Goal: Task Accomplishment & Management: Complete application form

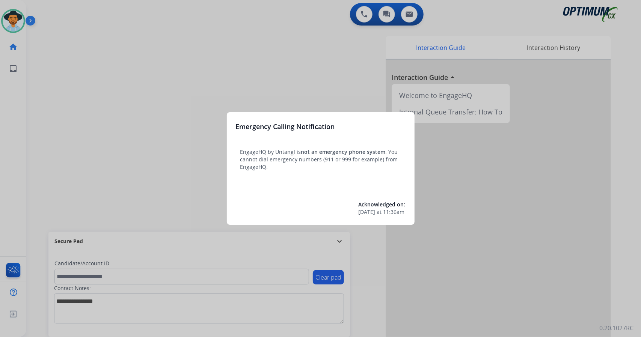
click at [78, 50] on div at bounding box center [320, 168] width 641 height 337
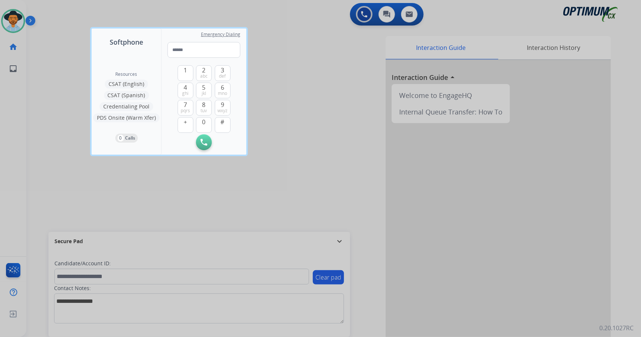
click at [78, 50] on div at bounding box center [320, 168] width 641 height 337
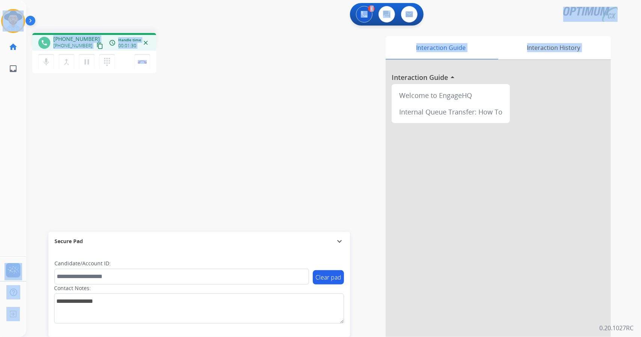
drag, startPoint x: 1, startPoint y: 1, endPoint x: 183, endPoint y: 159, distance: 240.7
click at [183, 159] on div "Outbound call Quit Outbound call Quit Schedule interaction + Add to my list Cus…" at bounding box center [320, 168] width 641 height 337
click at [184, 69] on div "phone [PHONE_NUMBER] [PHONE_NUMBER] content_copy access_time Call metrics Queue…" at bounding box center [134, 54] width 204 height 42
drag, startPoint x: 2, startPoint y: 2, endPoint x: 198, endPoint y: 128, distance: 232.8
click at [198, 128] on div "Outbound call Quit Outbound call Quit Schedule interaction + Add to my list Cus…" at bounding box center [320, 168] width 641 height 337
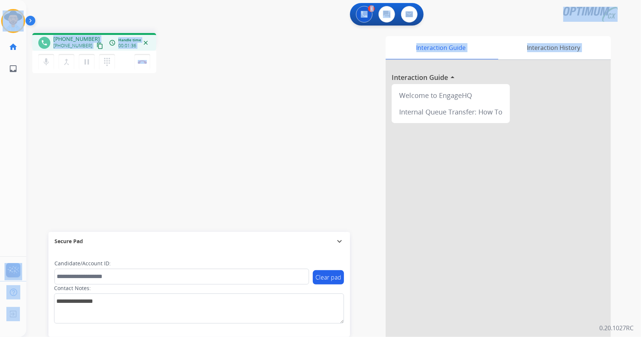
click at [189, 71] on div "phone [PHONE_NUMBER] [PHONE_NUMBER] content_copy access_time Call metrics Queue…" at bounding box center [134, 54] width 204 height 42
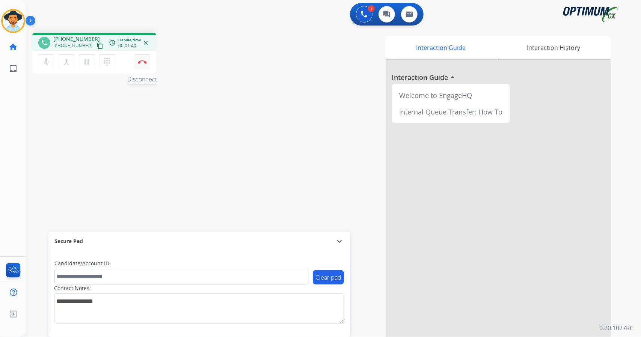
click at [146, 66] on button "Disconnect" at bounding box center [142, 62] width 16 height 16
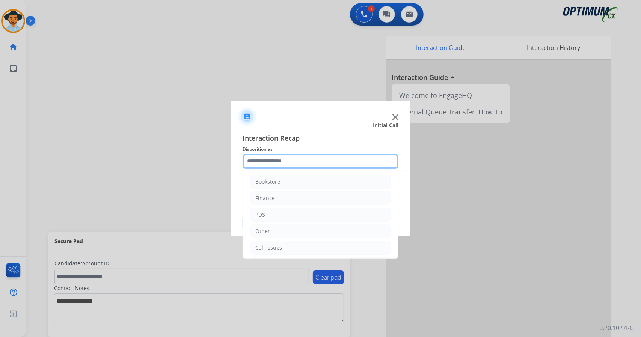
click at [293, 156] on input "text" at bounding box center [321, 161] width 156 height 15
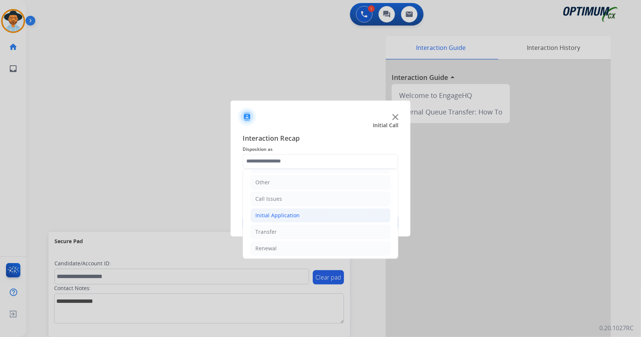
click at [292, 212] on div "Initial Application" at bounding box center [277, 216] width 44 height 8
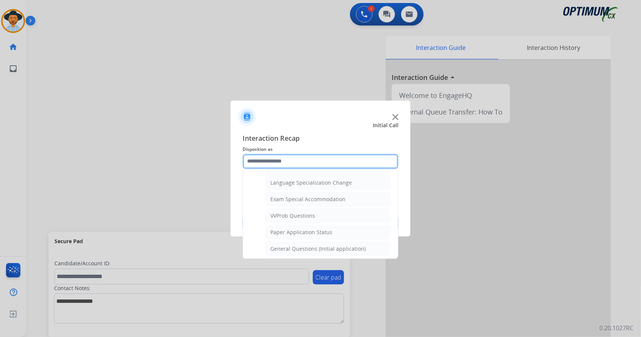
scroll to position [371, 0]
click at [302, 245] on div "General Questions (Initial application)" at bounding box center [317, 249] width 95 height 8
type input "**********"
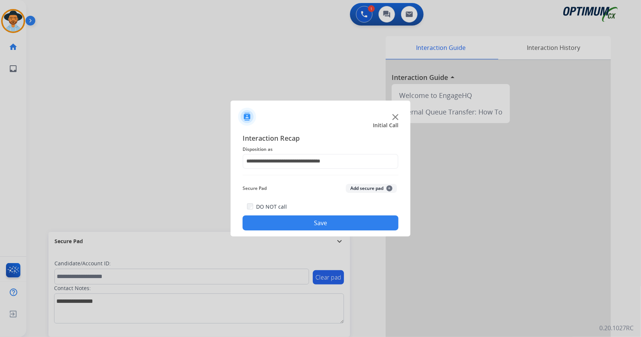
click at [299, 225] on button "Save" at bounding box center [321, 223] width 156 height 15
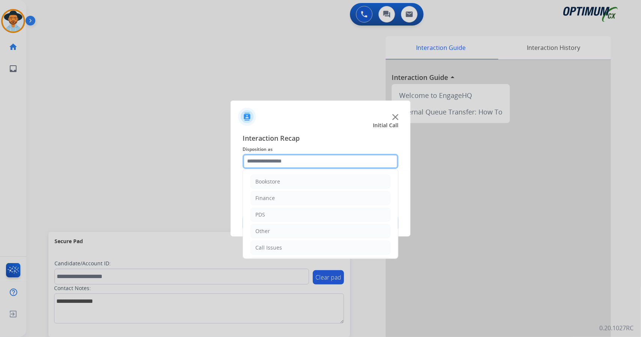
click at [276, 161] on input "text" at bounding box center [321, 161] width 156 height 15
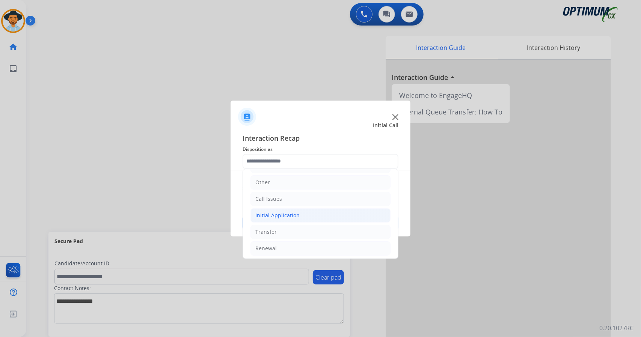
click at [310, 214] on li "Initial Application" at bounding box center [321, 215] width 140 height 14
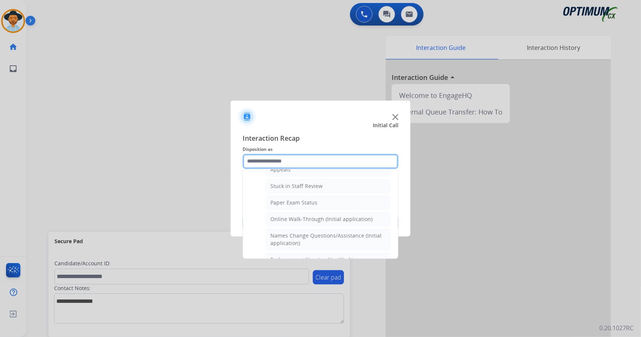
scroll to position [128, 0]
click at [310, 215] on div "Online Walk-Through (Initial application)" at bounding box center [321, 219] width 102 height 8
type input "**********"
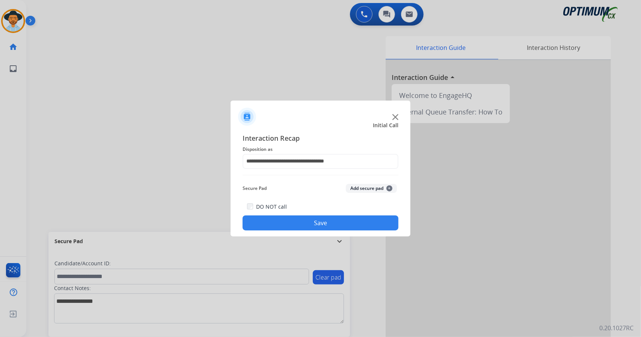
click at [316, 229] on button "Save" at bounding box center [321, 223] width 156 height 15
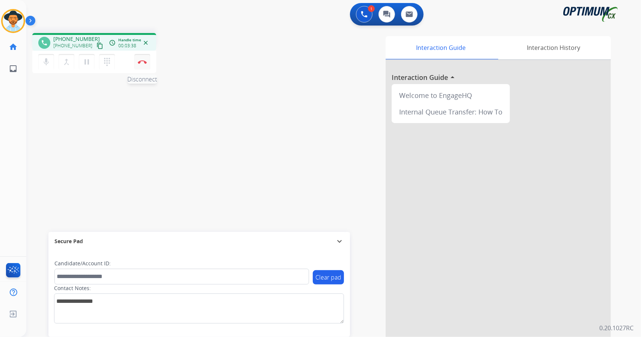
click at [138, 60] on img at bounding box center [142, 62] width 9 height 4
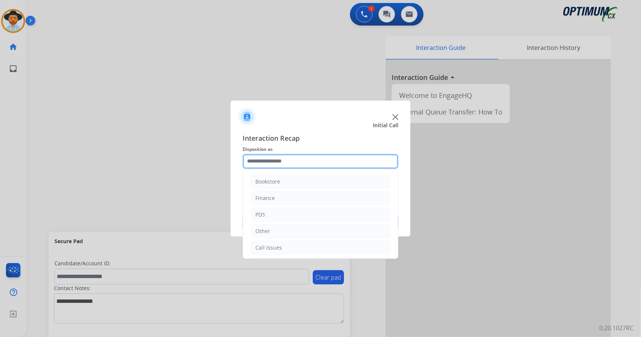
click at [299, 163] on input "text" at bounding box center [321, 161] width 156 height 15
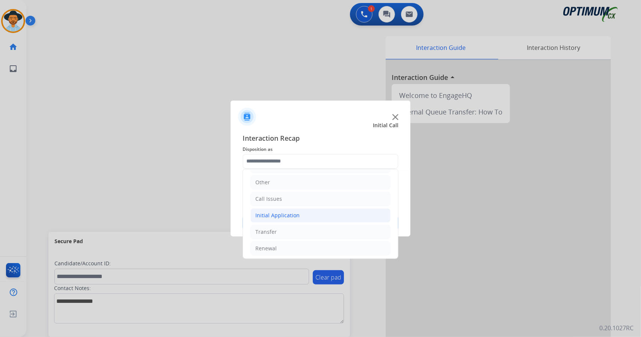
click at [297, 219] on li "Initial Application" at bounding box center [321, 215] width 140 height 14
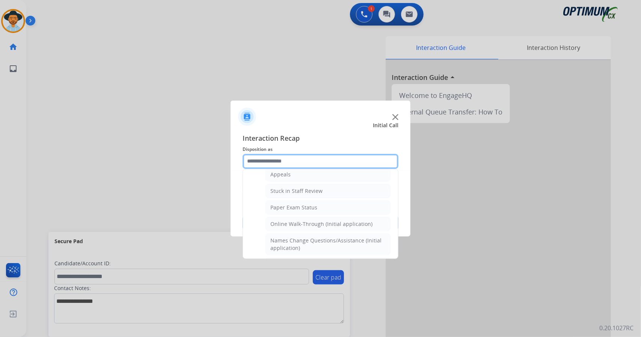
scroll to position [123, 0]
click at [297, 220] on div "Online Walk-Through (Initial application)" at bounding box center [321, 224] width 102 height 8
type input "**********"
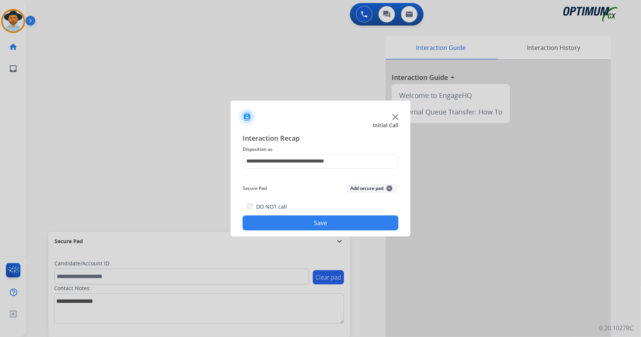
click at [298, 221] on button "Save" at bounding box center [321, 223] width 156 height 15
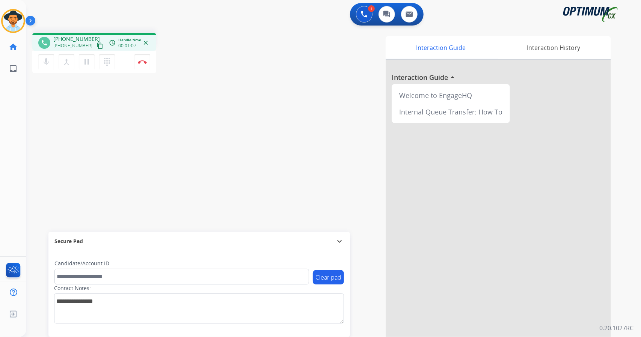
click at [44, 122] on div "phone [PHONE_NUMBER] [PHONE_NUMBER] content_copy access_time Call metrics Queue…" at bounding box center [324, 183] width 597 height 313
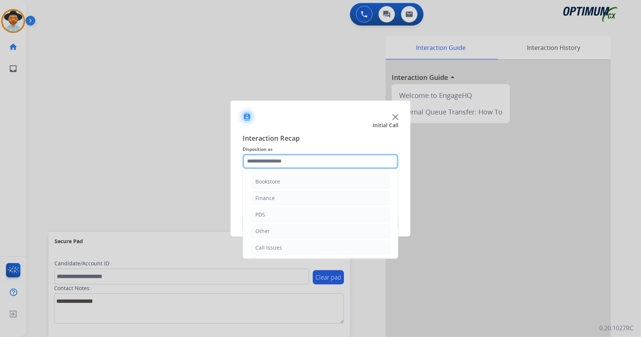
click at [345, 161] on input "text" at bounding box center [321, 161] width 156 height 15
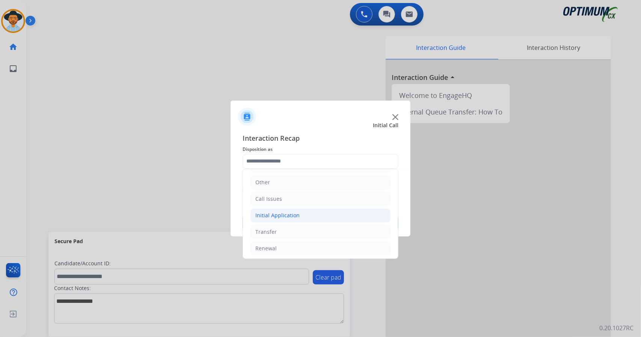
click at [328, 210] on li "Initial Application" at bounding box center [321, 215] width 140 height 14
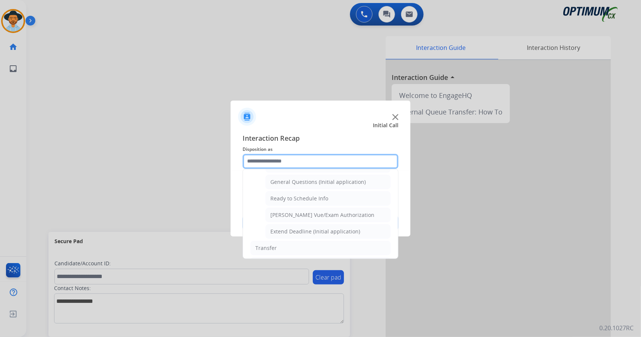
scroll to position [437, 0]
click at [322, 179] on li "General Questions (Initial application)" at bounding box center [328, 182] width 125 height 14
type input "**********"
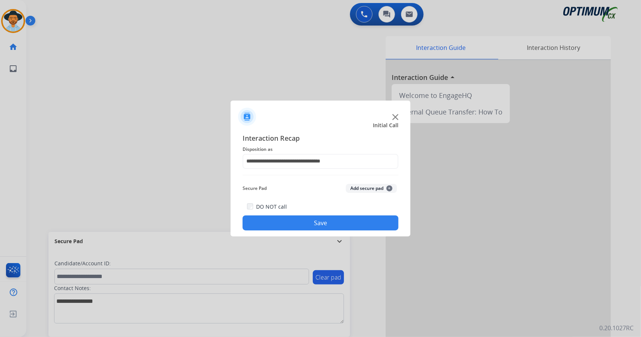
click at [337, 225] on button "Save" at bounding box center [321, 223] width 156 height 15
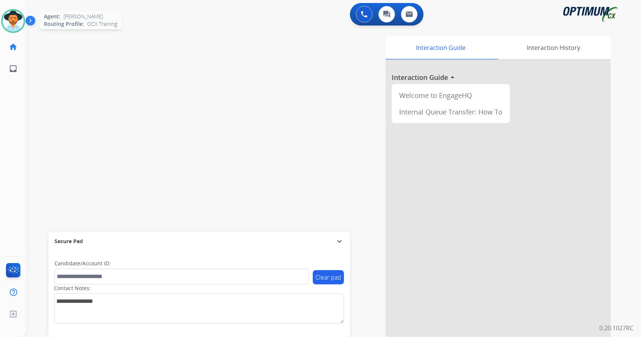
click at [8, 15] on img at bounding box center [13, 21] width 21 height 21
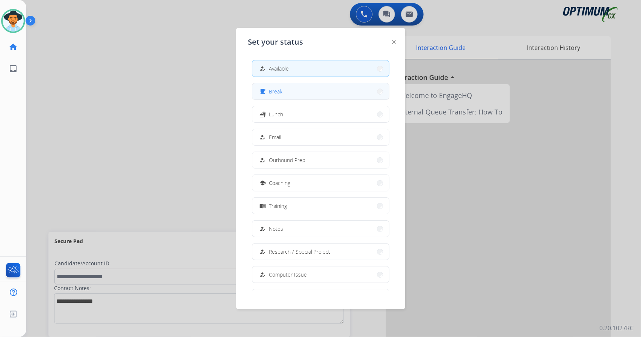
click at [277, 92] on span "Break" at bounding box center [276, 92] width 14 height 8
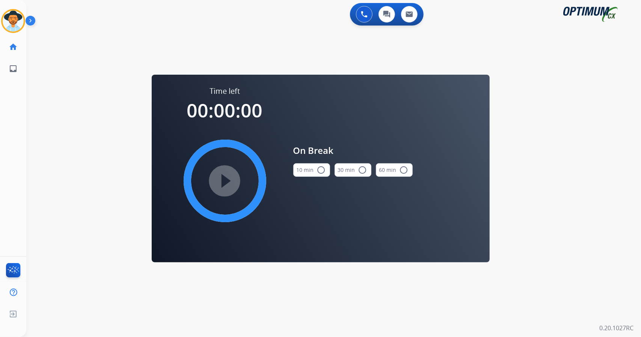
click at [633, 172] on div "0 Voice Interactions 0 Chat Interactions 0 Email Interactions swap_horiz Break …" at bounding box center [333, 168] width 615 height 337
click at [299, 174] on button "10 min radio_button_unchecked" at bounding box center [311, 170] width 37 height 14
click at [222, 177] on mat-icon "play_circle_filled" at bounding box center [224, 181] width 9 height 9
click at [15, 12] on icon at bounding box center [13, 21] width 24 height 24
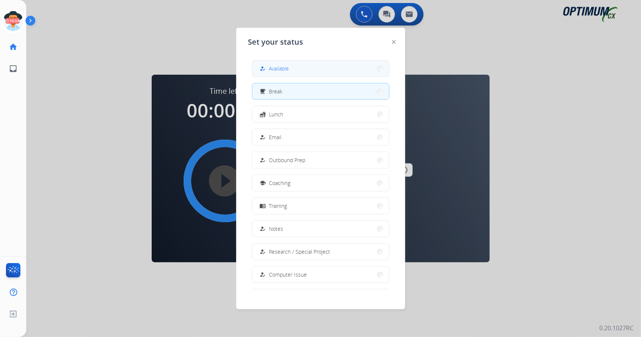
click at [287, 76] on button "how_to_reg Available" at bounding box center [320, 68] width 137 height 16
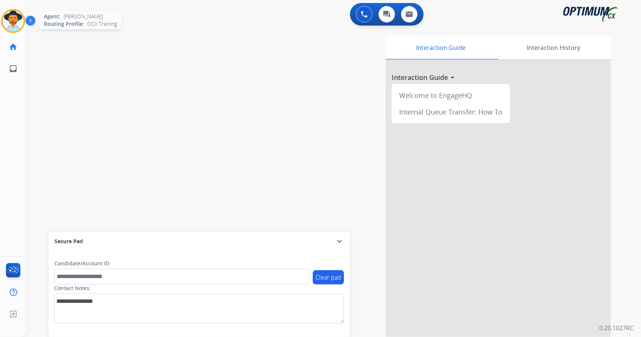
click at [21, 24] on img at bounding box center [13, 21] width 21 height 21
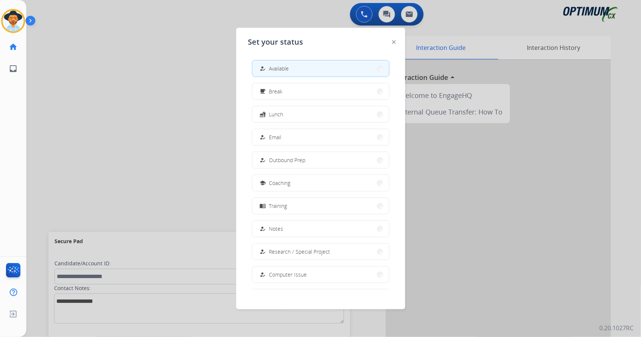
click at [110, 85] on div at bounding box center [320, 168] width 641 height 337
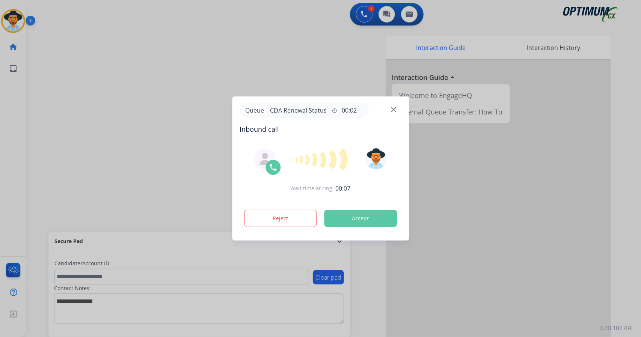
click at [359, 220] on button "Accept" at bounding box center [360, 218] width 73 height 17
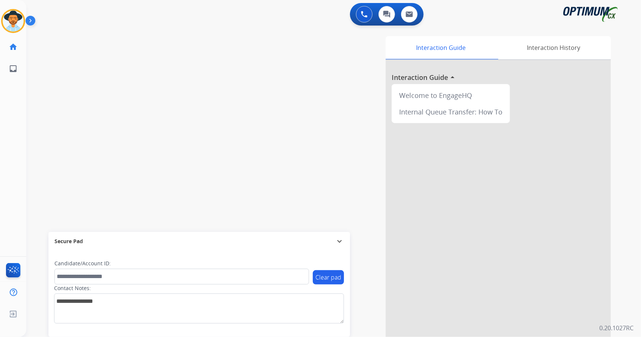
click at [54, 118] on div "swap_horiz Break voice bridge close_fullscreen Connect 3-Way Call merge_type Se…" at bounding box center [324, 183] width 597 height 313
click at [52, 188] on div "swap_horiz Break voice bridge close_fullscreen Connect 3-Way Call merge_type Se…" at bounding box center [324, 183] width 597 height 313
click at [41, 180] on div "swap_horiz Break voice bridge close_fullscreen Connect 3-Way Call merge_type Se…" at bounding box center [324, 183] width 597 height 313
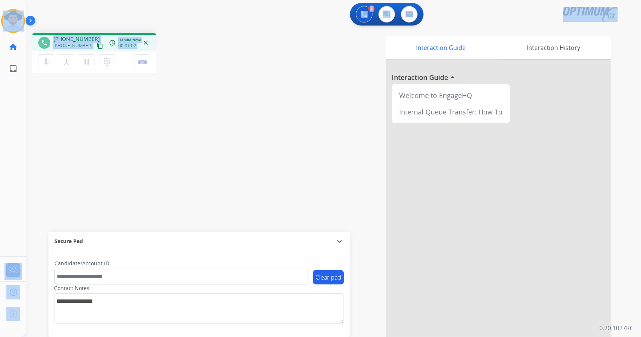
drag, startPoint x: 180, startPoint y: 56, endPoint x: 2, endPoint y: 3, distance: 186.6
click at [2, 3] on div "Outbound call Quit Outbound call Quit Schedule interaction + Add to my list Cus…" at bounding box center [320, 168] width 641 height 337
click at [70, 13] on div "1 Voice Interactions 0 Chat Interactions 0 Email Interactions" at bounding box center [329, 15] width 588 height 24
drag, startPoint x: 2, startPoint y: 3, endPoint x: 214, endPoint y: 80, distance: 225.4
click at [214, 80] on div "Outbound call Quit Outbound call Quit Schedule interaction + Add to my list Cus…" at bounding box center [320, 168] width 641 height 337
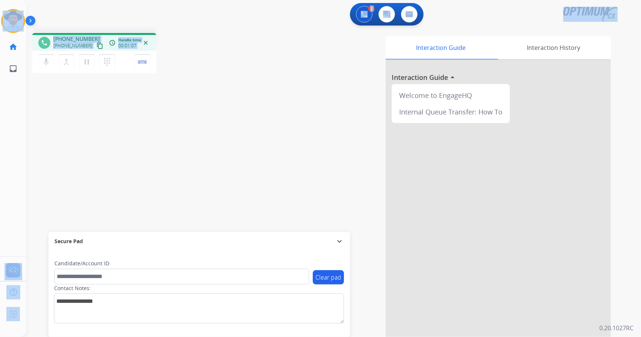
click at [168, 30] on div "phone [PHONE_NUMBER] [PHONE_NUMBER] content_copy access_time Call metrics Queue…" at bounding box center [324, 183] width 597 height 313
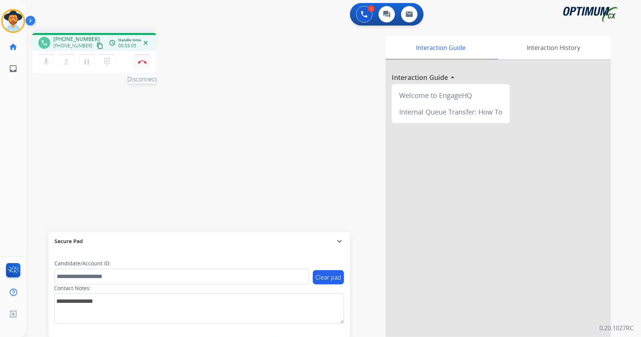
click at [146, 66] on button "Disconnect" at bounding box center [142, 62] width 16 height 16
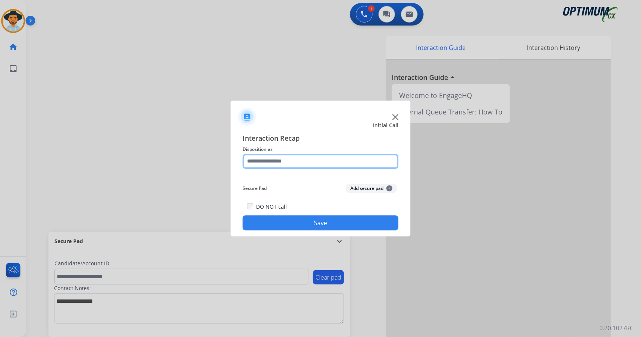
click at [303, 158] on input "text" at bounding box center [321, 161] width 156 height 15
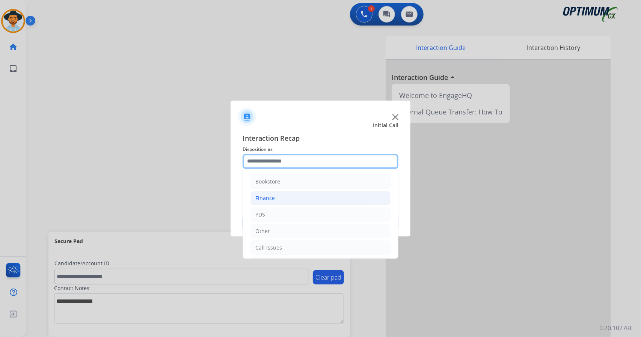
scroll to position [49, 0]
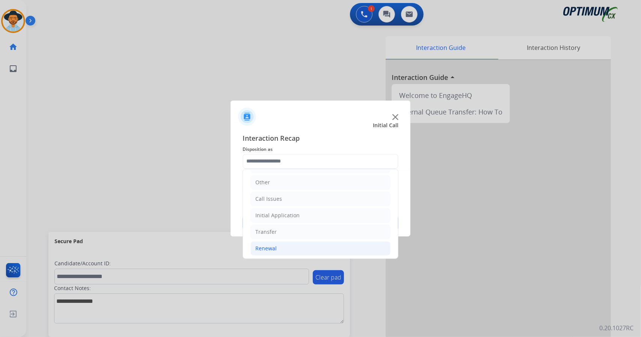
click at [302, 245] on li "Renewal" at bounding box center [321, 249] width 140 height 14
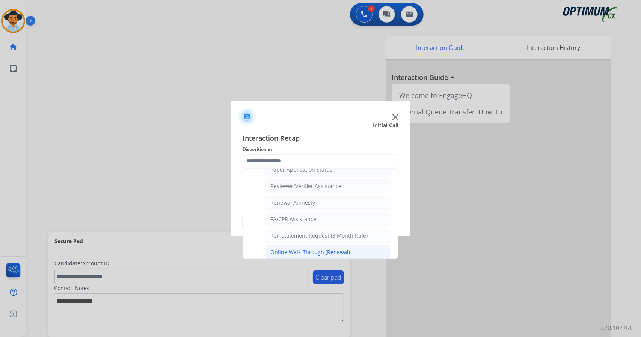
click at [305, 249] on div "Online Walk-Through (Renewal)" at bounding box center [310, 253] width 80 height 8
type input "**********"
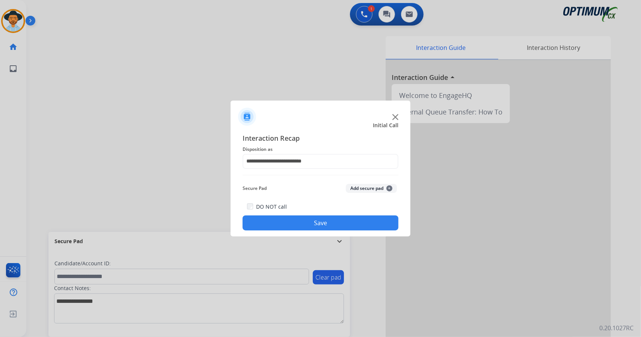
click at [307, 224] on button "Save" at bounding box center [321, 223] width 156 height 15
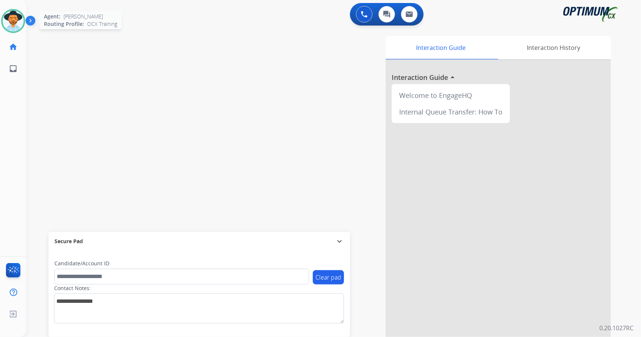
click at [19, 23] on img at bounding box center [13, 21] width 21 height 21
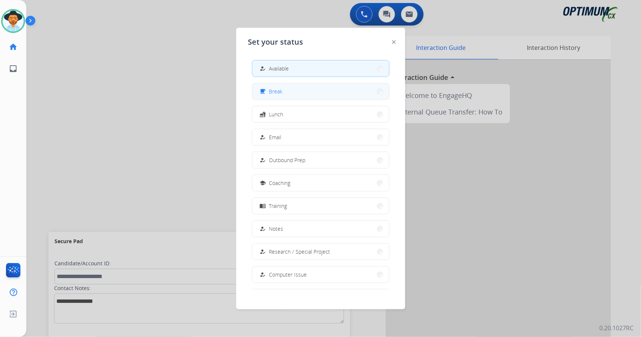
click at [294, 95] on button "free_breakfast Break" at bounding box center [320, 91] width 137 height 16
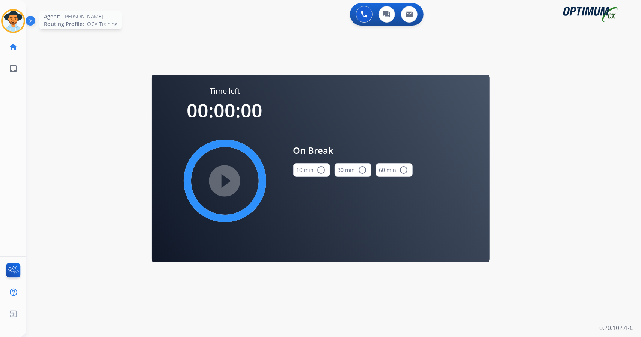
click at [16, 23] on img at bounding box center [13, 21] width 21 height 21
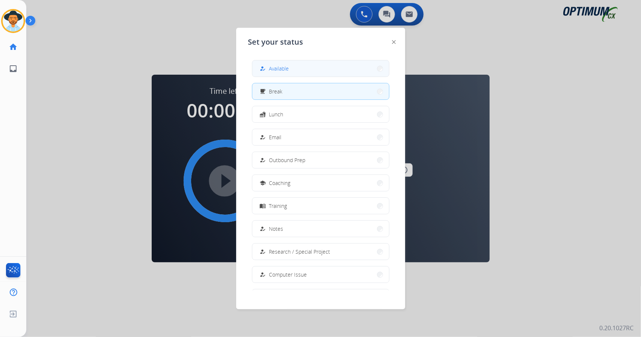
click at [260, 66] on button "how_to_reg Available" at bounding box center [320, 68] width 137 height 16
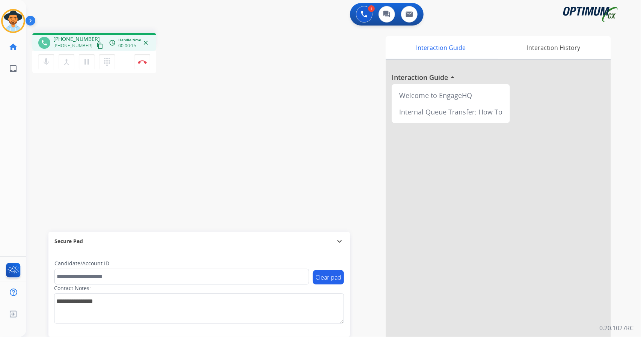
click at [44, 158] on div "phone [PHONE_NUMBER] [PHONE_NUMBER] content_copy access_time Call metrics Queue…" at bounding box center [324, 183] width 597 height 313
click at [144, 59] on button "Disconnect" at bounding box center [142, 62] width 16 height 16
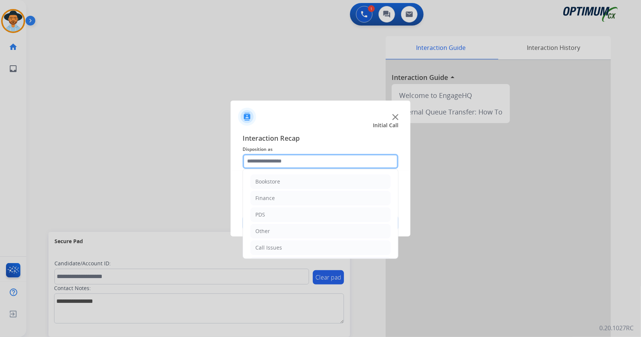
click at [280, 165] on input "text" at bounding box center [321, 161] width 156 height 15
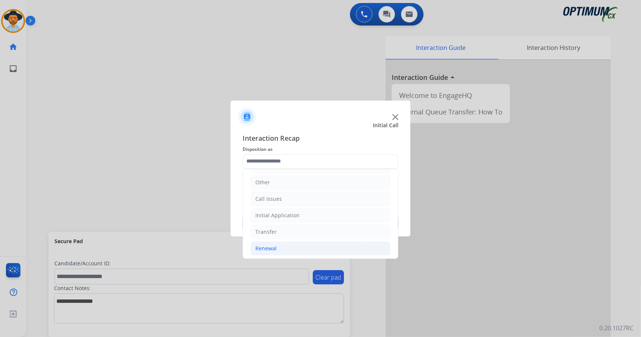
click at [267, 249] on div "Renewal" at bounding box center [265, 249] width 21 height 8
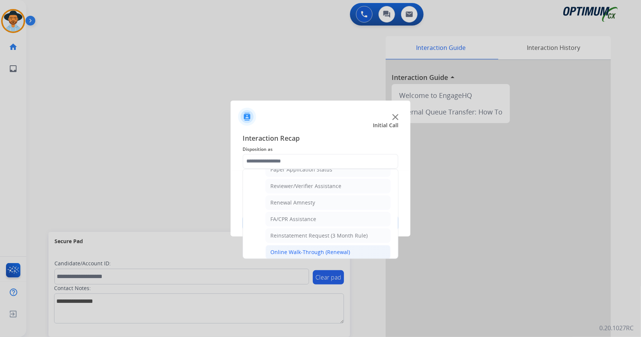
click at [300, 249] on div "Online Walk-Through (Renewal)" at bounding box center [310, 253] width 80 height 8
type input "**********"
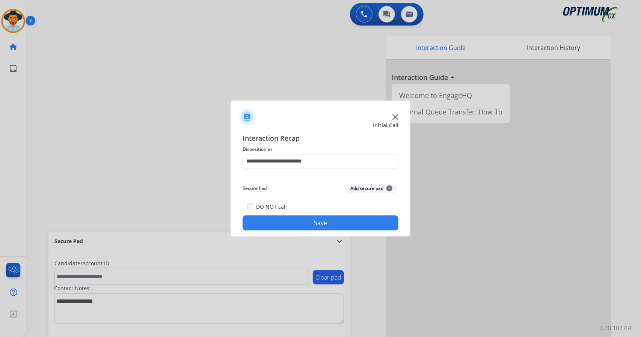
click at [300, 223] on button "Save" at bounding box center [321, 223] width 156 height 15
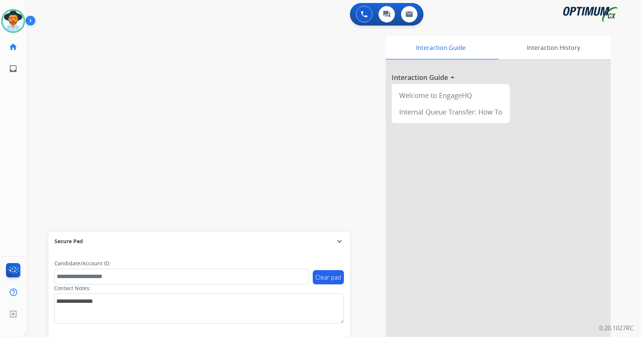
click at [57, 170] on div "swap_horiz Break voice bridge close_fullscreen Connect 3-Way Call merge_type Se…" at bounding box center [324, 183] width 597 height 313
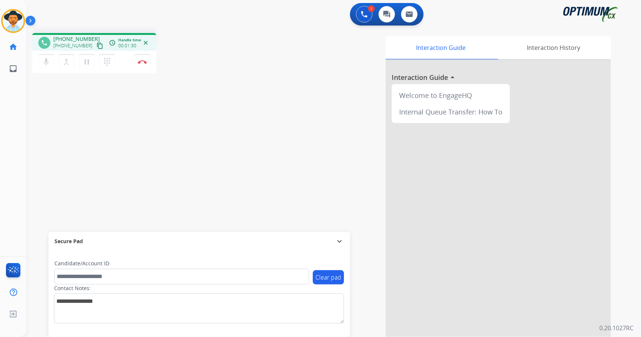
click at [183, 57] on div "phone [PHONE_NUMBER] [PHONE_NUMBER] content_copy access_time Call metrics Queue…" at bounding box center [134, 54] width 204 height 42
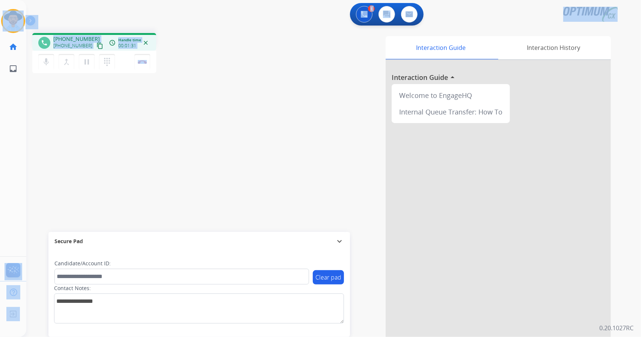
drag, startPoint x: 183, startPoint y: 57, endPoint x: 0, endPoint y: 5, distance: 190.0
click at [0, 5] on div "Outbound call Quit Outbound call Quit Schedule interaction + Add to my list Cus…" at bounding box center [320, 168] width 641 height 337
click at [79, 21] on div "1 Voice Interactions 0 Chat Interactions 0 Email Interactions" at bounding box center [329, 15] width 588 height 24
drag, startPoint x: 0, startPoint y: 1, endPoint x: 265, endPoint y: 97, distance: 281.6
click at [265, 97] on div "Outbound call Quit Outbound call Quit Schedule interaction + Add to my list Cus…" at bounding box center [320, 168] width 641 height 337
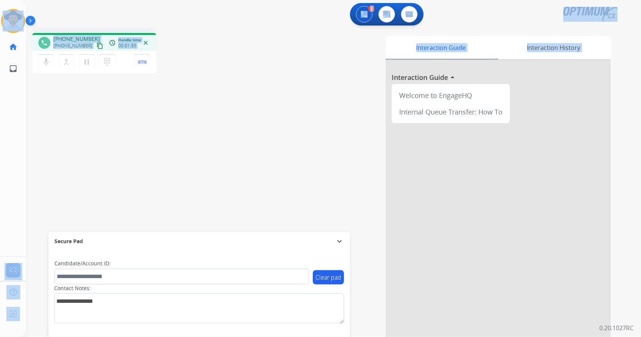
click at [194, 32] on div "phone [PHONE_NUMBER] [PHONE_NUMBER] content_copy access_time Call metrics Queue…" at bounding box center [324, 183] width 597 height 313
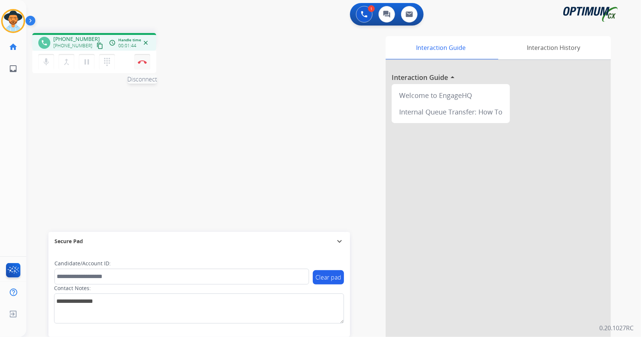
click at [139, 58] on button "Disconnect" at bounding box center [142, 62] width 16 height 16
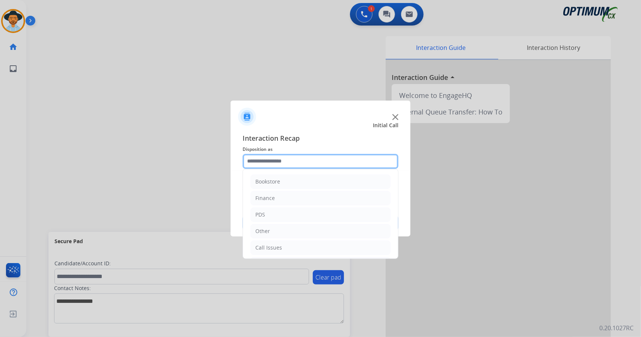
click at [286, 156] on input "text" at bounding box center [321, 161] width 156 height 15
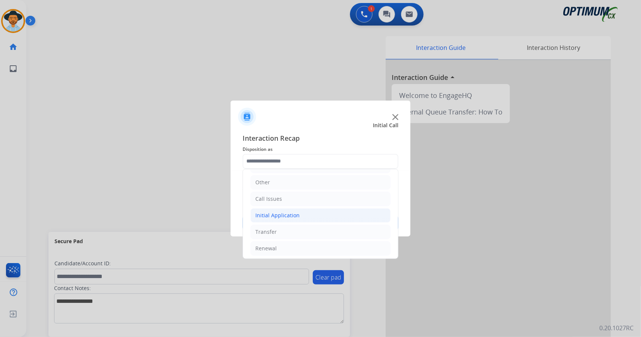
click at [304, 218] on li "Initial Application" at bounding box center [321, 215] width 140 height 14
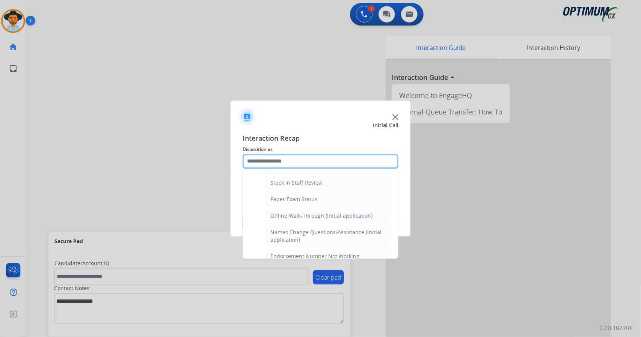
scroll to position [130, 0]
click at [304, 218] on li "Online Walk-Through (Initial application)" at bounding box center [328, 217] width 125 height 14
type input "**********"
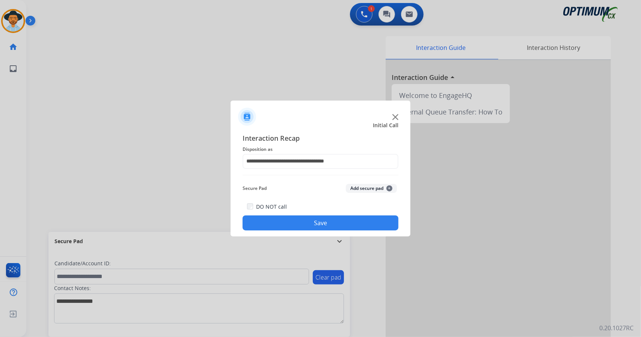
click at [304, 218] on button "Save" at bounding box center [321, 223] width 156 height 15
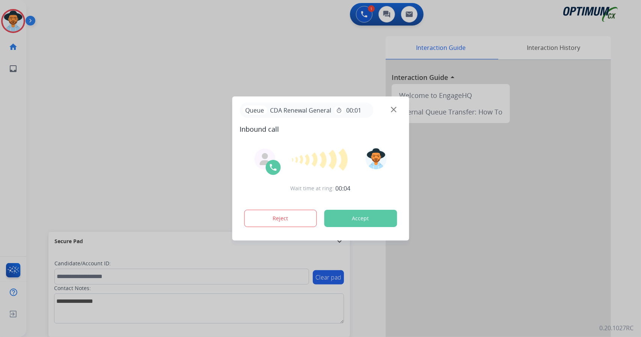
click at [354, 220] on button "Accept" at bounding box center [360, 218] width 73 height 17
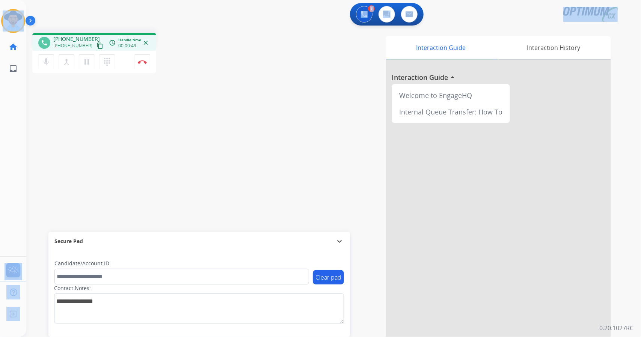
drag, startPoint x: 628, startPoint y: 13, endPoint x: 0, endPoint y: -26, distance: 629.3
click at [0, 0] on html "Outbound call Quit Outbound call Quit Schedule interaction + Add to my list Cus…" at bounding box center [320, 168] width 641 height 337
click at [139, 58] on button "Disconnect" at bounding box center [142, 62] width 16 height 16
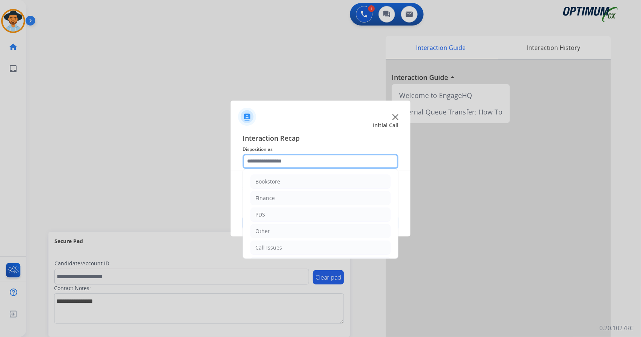
click at [291, 160] on input "text" at bounding box center [321, 161] width 156 height 15
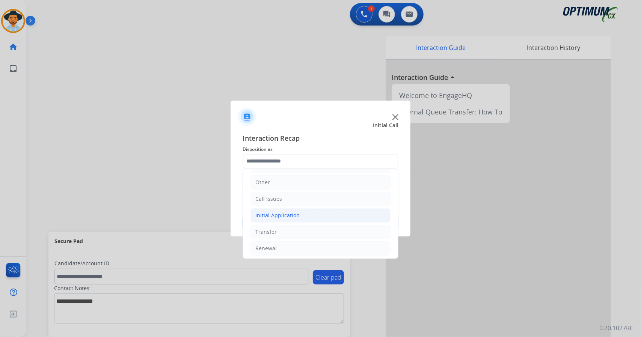
click at [303, 217] on li "Initial Application" at bounding box center [321, 215] width 140 height 14
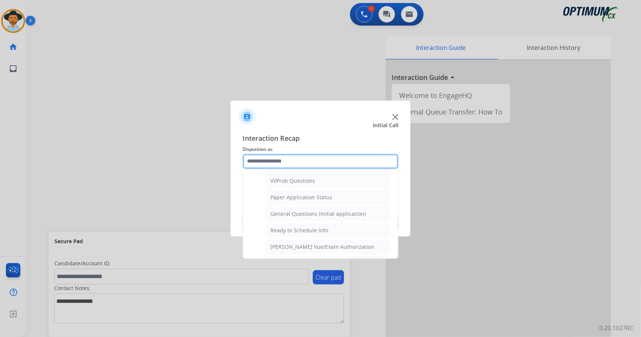
scroll to position [385, 0]
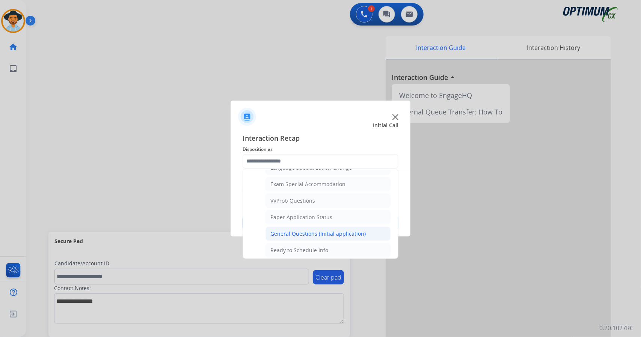
click at [305, 230] on div "General Questions (Initial application)" at bounding box center [317, 234] width 95 height 8
type input "**********"
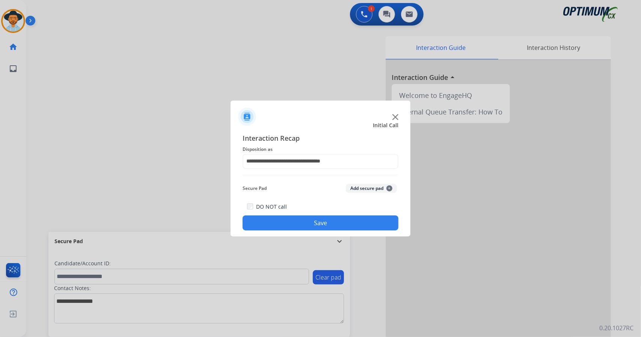
click at [301, 225] on button "Save" at bounding box center [321, 223] width 156 height 15
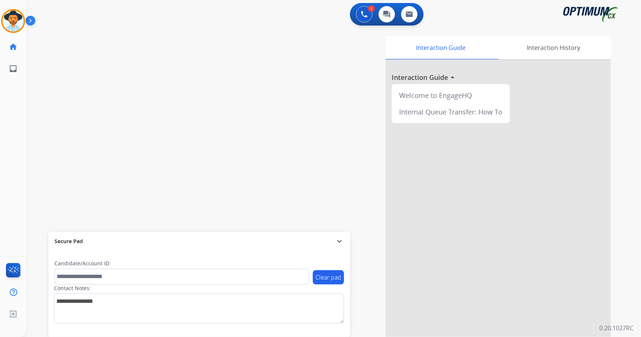
click at [254, 168] on div "Interaction Guide Interaction History Interaction Guide arrow_drop_up Welcome t…" at bounding box center [425, 188] width 372 height 304
click at [45, 151] on div "swap_horiz Break voice bridge close_fullscreen Connect 3-Way Call merge_type Se…" at bounding box center [324, 183] width 597 height 313
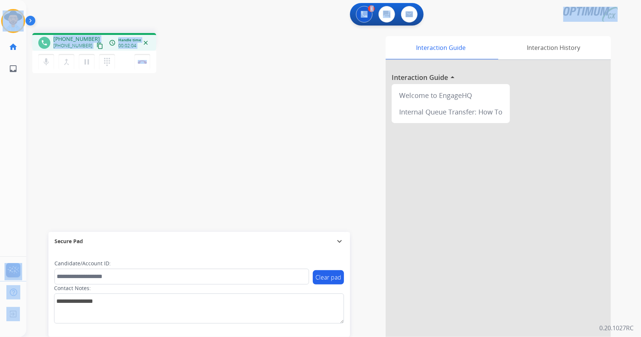
drag, startPoint x: 185, startPoint y: 59, endPoint x: 0, endPoint y: 11, distance: 191.2
click at [0, 11] on div "Outbound call Quit Outbound call Quit Schedule interaction + Add to my list Cus…" at bounding box center [320, 168] width 641 height 337
click at [145, 59] on button "Disconnect" at bounding box center [142, 62] width 16 height 16
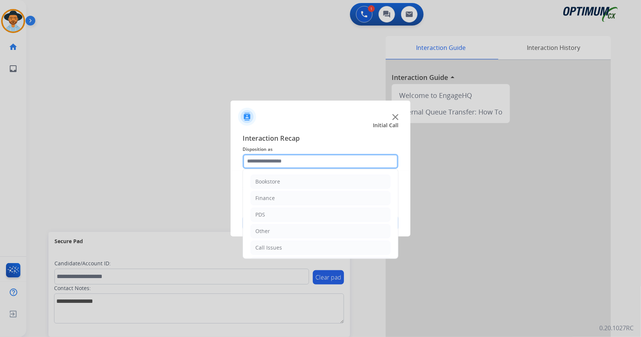
click at [256, 157] on input "text" at bounding box center [321, 161] width 156 height 15
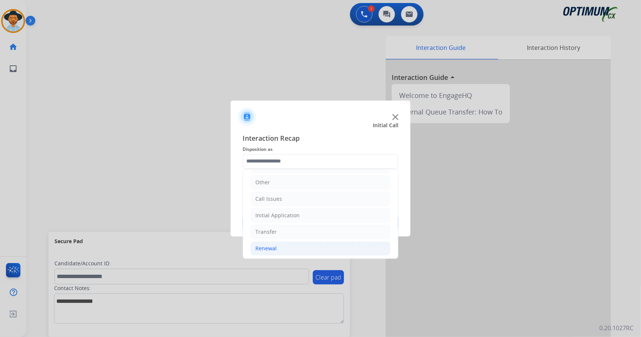
click at [294, 247] on li "Renewal" at bounding box center [321, 249] width 140 height 14
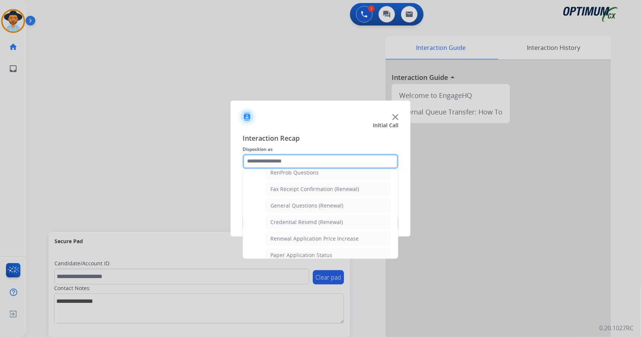
scroll to position [192, 0]
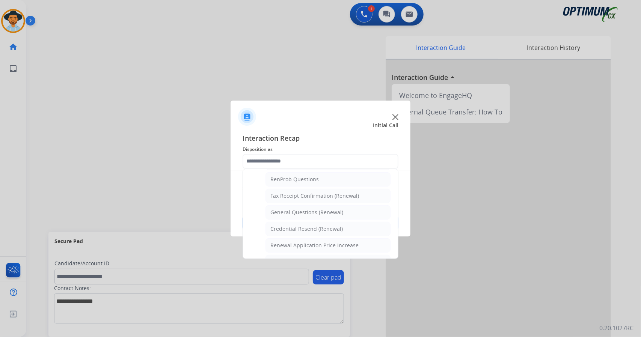
click at [295, 211] on div "General Questions (Renewal)" at bounding box center [306, 213] width 73 height 8
type input "**********"
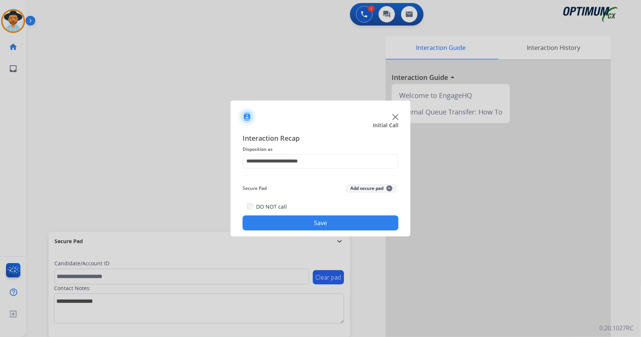
click at [296, 217] on button "Save" at bounding box center [321, 223] width 156 height 15
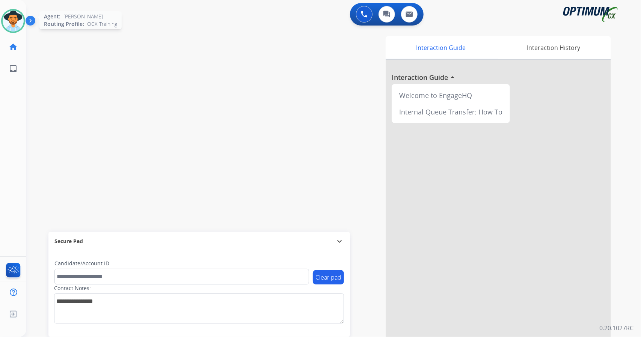
click at [20, 21] on img at bounding box center [13, 21] width 21 height 21
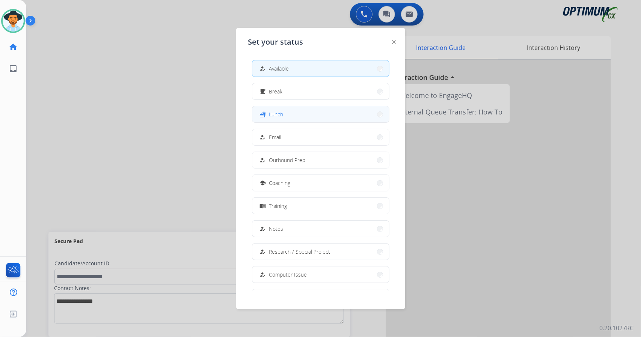
click at [313, 109] on button "fastfood Lunch" at bounding box center [320, 114] width 137 height 16
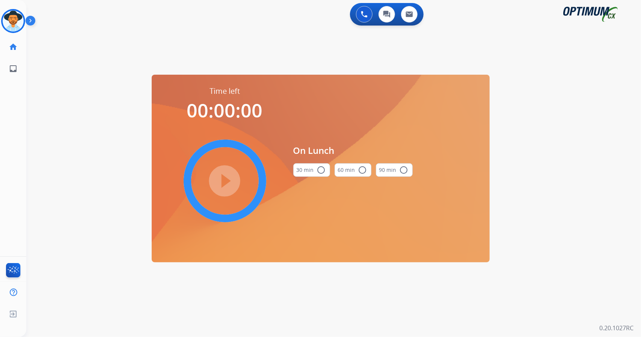
click at [615, 184] on div "0 Voice Interactions 0 Chat Interactions 0 Email Interactions swap_horiz Break …" at bounding box center [333, 168] width 615 height 337
click at [318, 166] on mat-icon "radio_button_unchecked" at bounding box center [321, 170] width 9 height 9
click at [220, 177] on mat-icon "play_circle_filled" at bounding box center [224, 181] width 9 height 9
